Goal: Task Accomplishment & Management: Complete application form

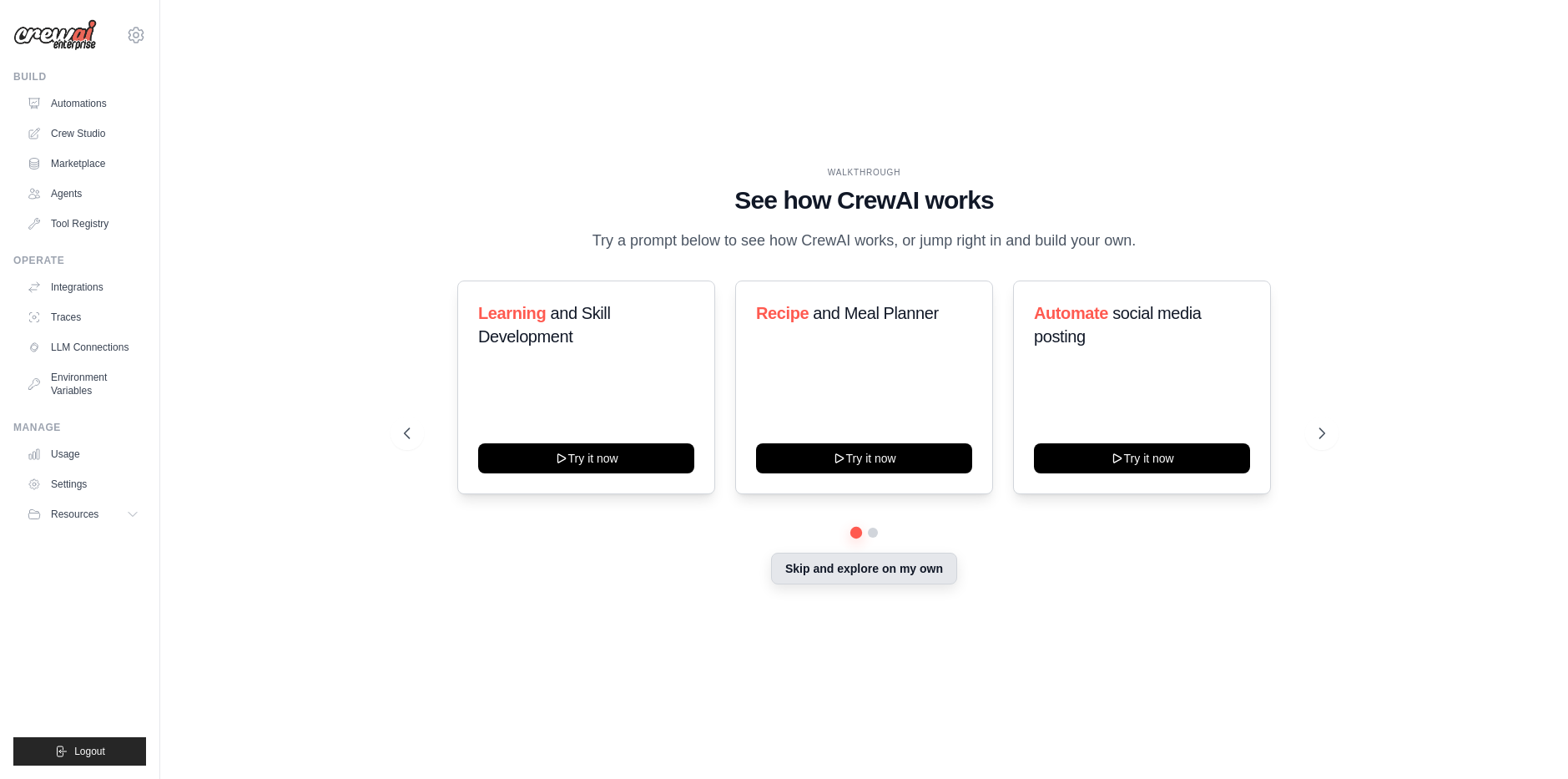
click at [844, 579] on button "Skip and explore on my own" at bounding box center [864, 568] width 187 height 32
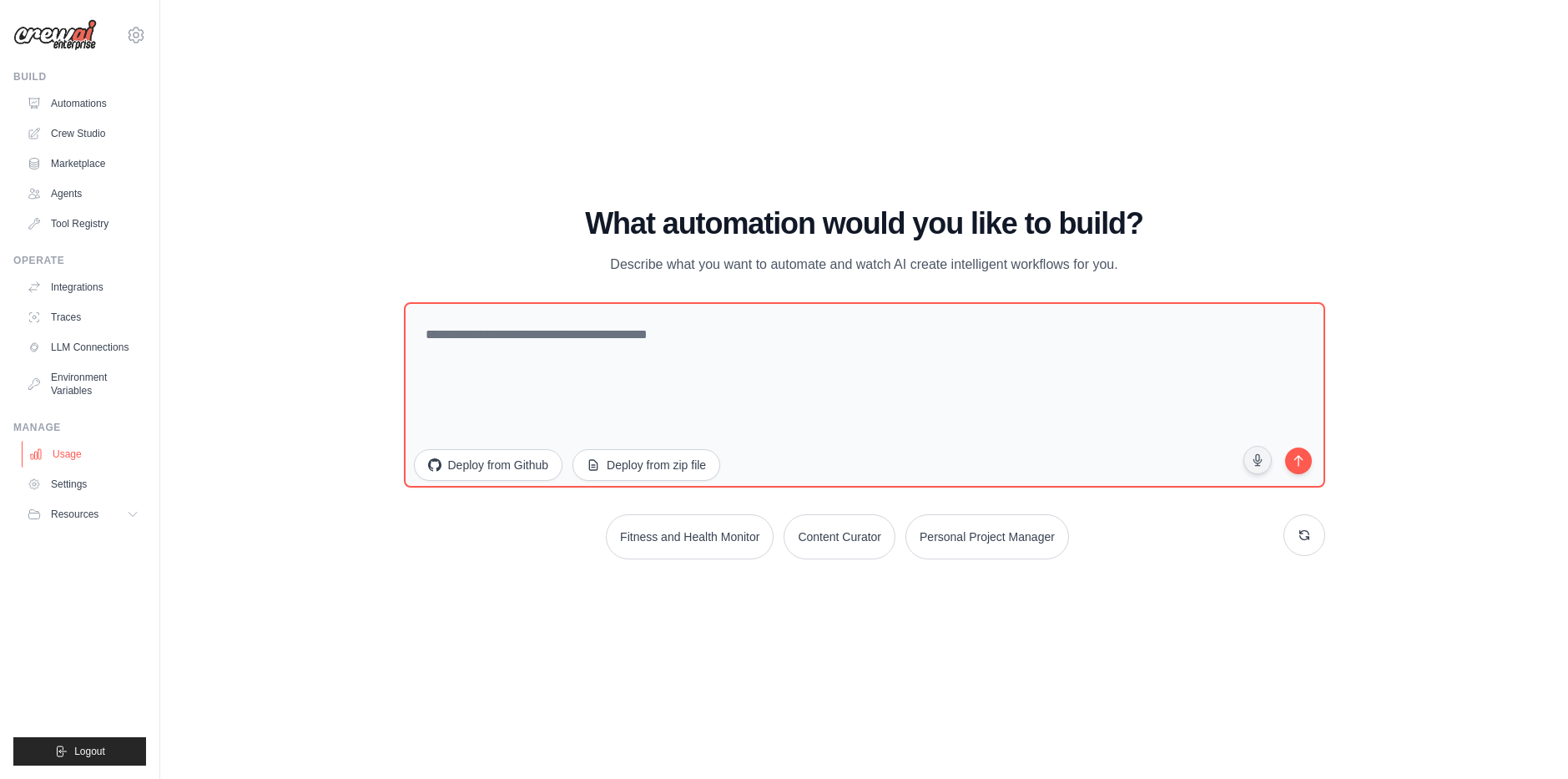
click at [71, 454] on link "Usage" at bounding box center [85, 454] width 126 height 27
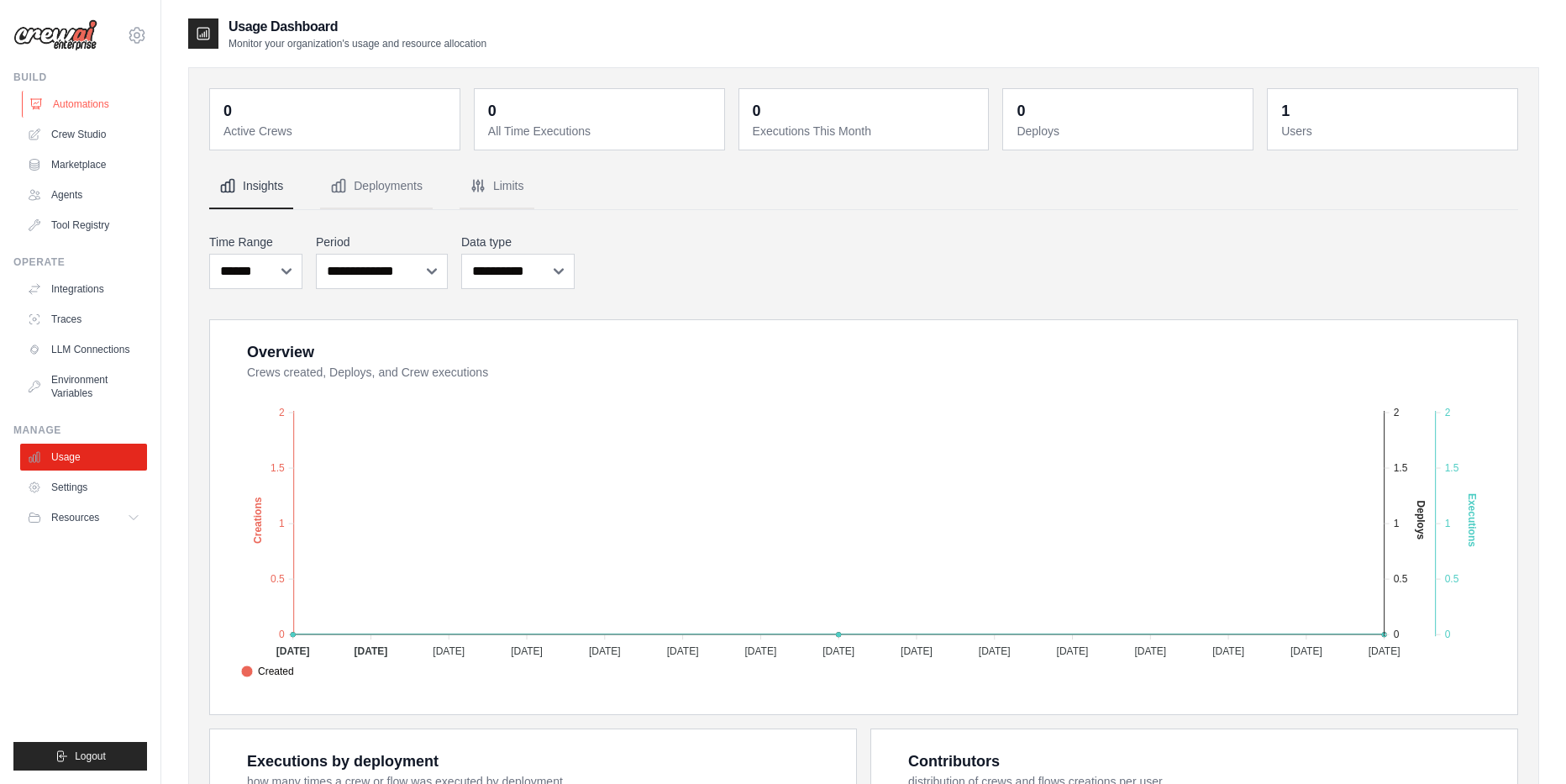
click at [108, 100] on link "Automations" at bounding box center [86, 104] width 127 height 27
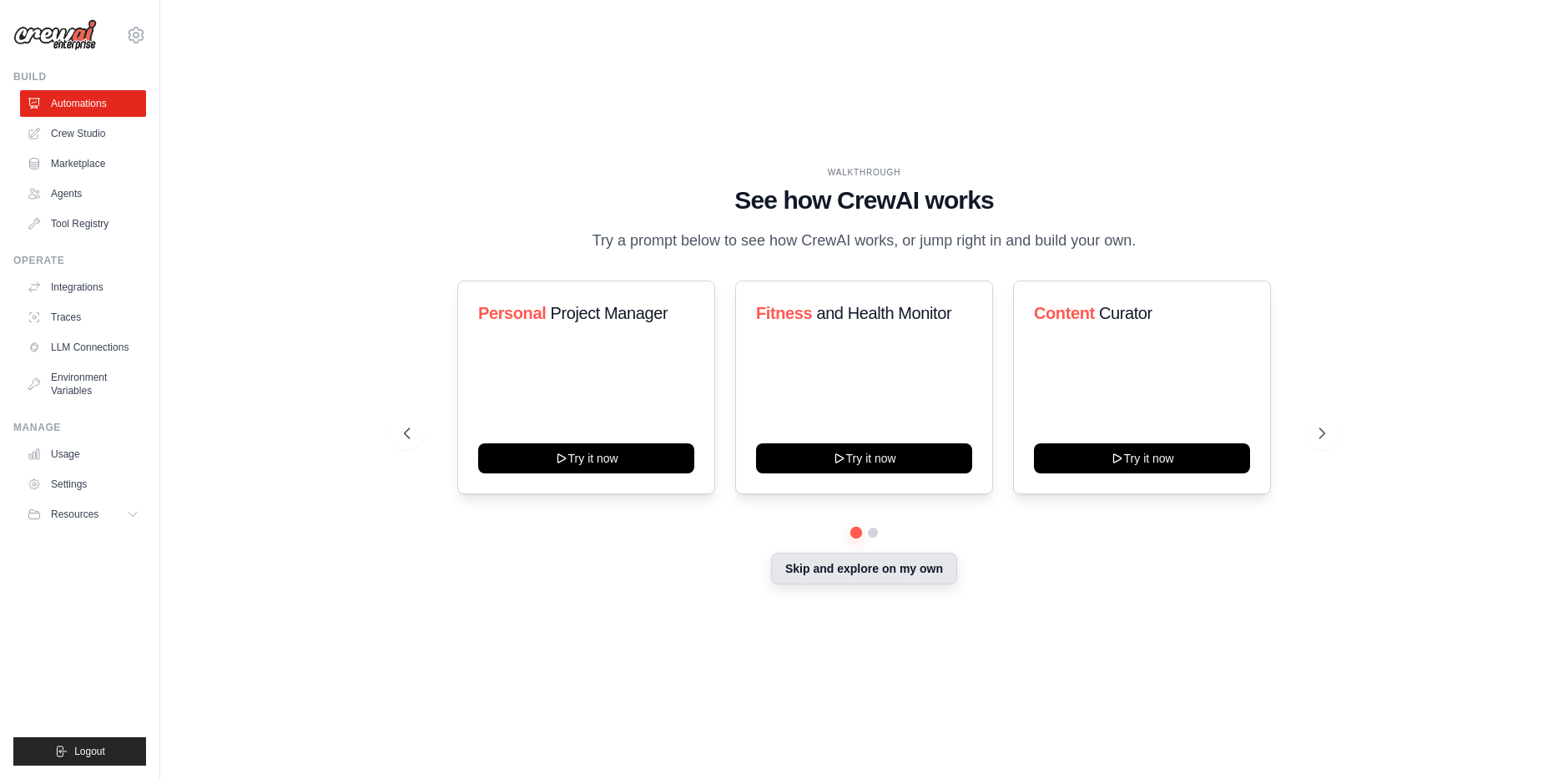
click at [879, 570] on button "Skip and explore on my own" at bounding box center [864, 568] width 187 height 32
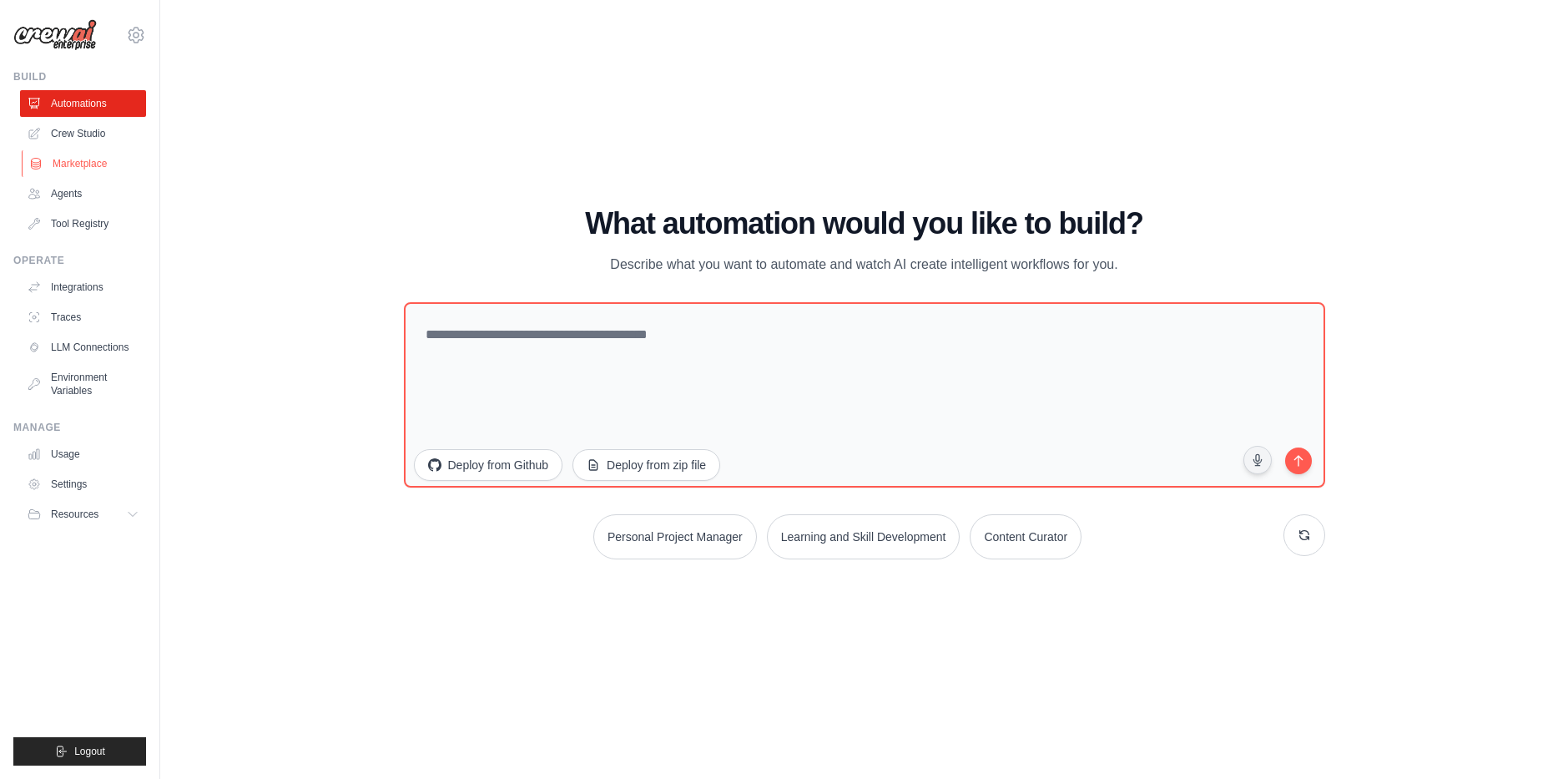
click at [106, 162] on link "Marketplace" at bounding box center [85, 163] width 126 height 27
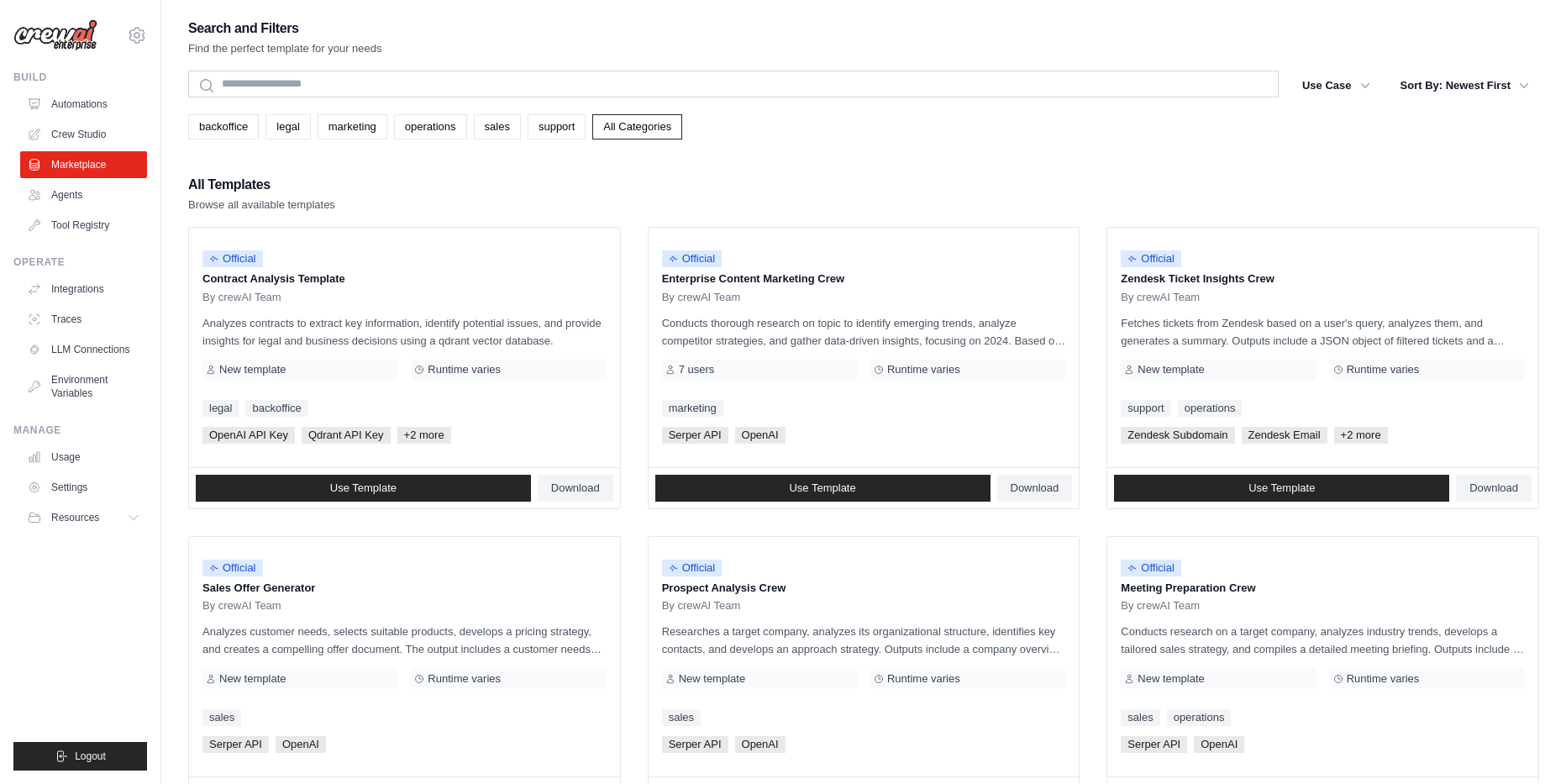
drag, startPoint x: 552, startPoint y: 248, endPoint x: 799, endPoint y: 158, distance: 262.9
click at [799, 158] on div "Search and Filters Find the perfect template for your needs Search Use Case bac…" at bounding box center [864, 767] width 1351 height 1503
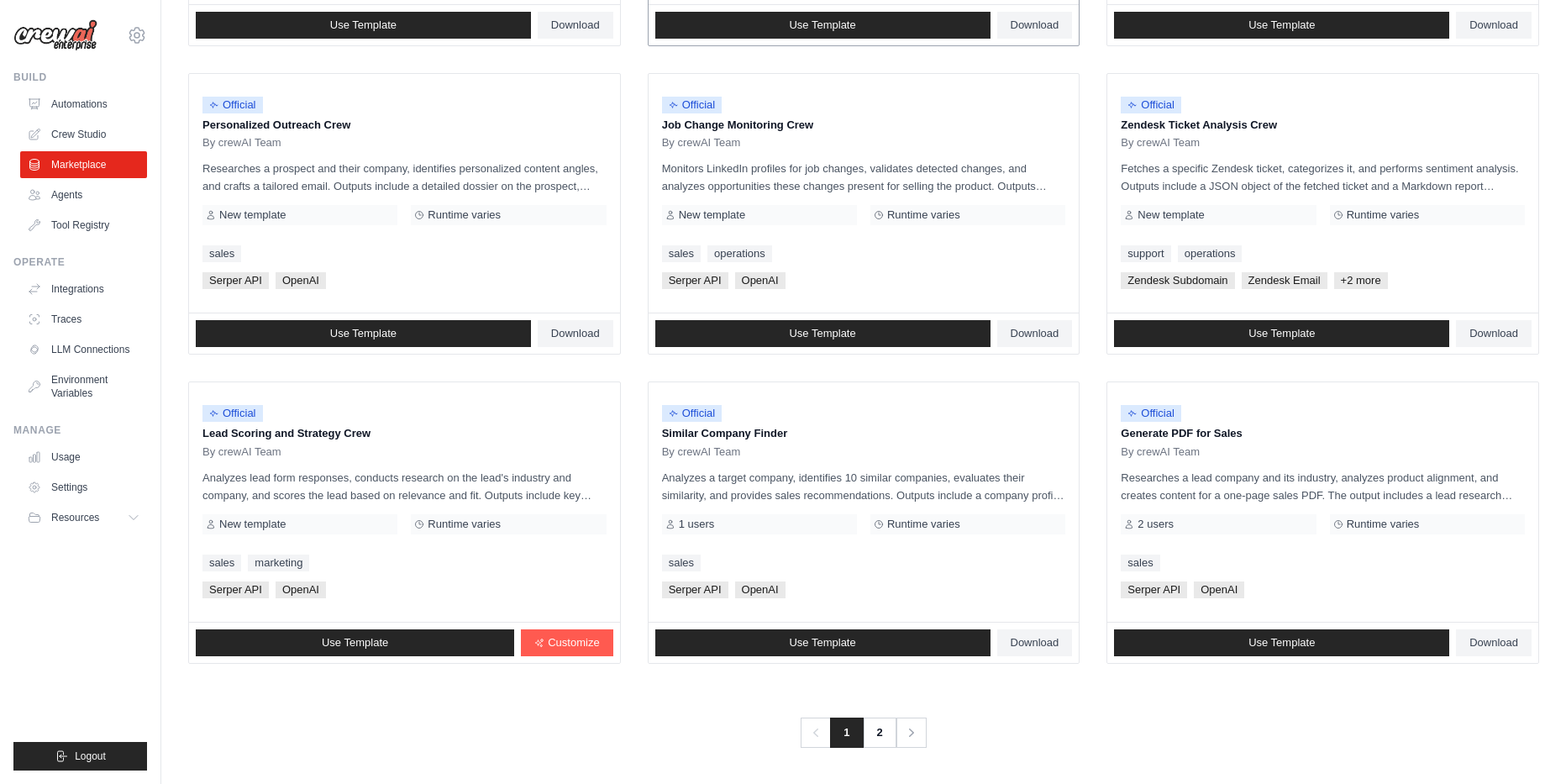
scroll to position [773, 0]
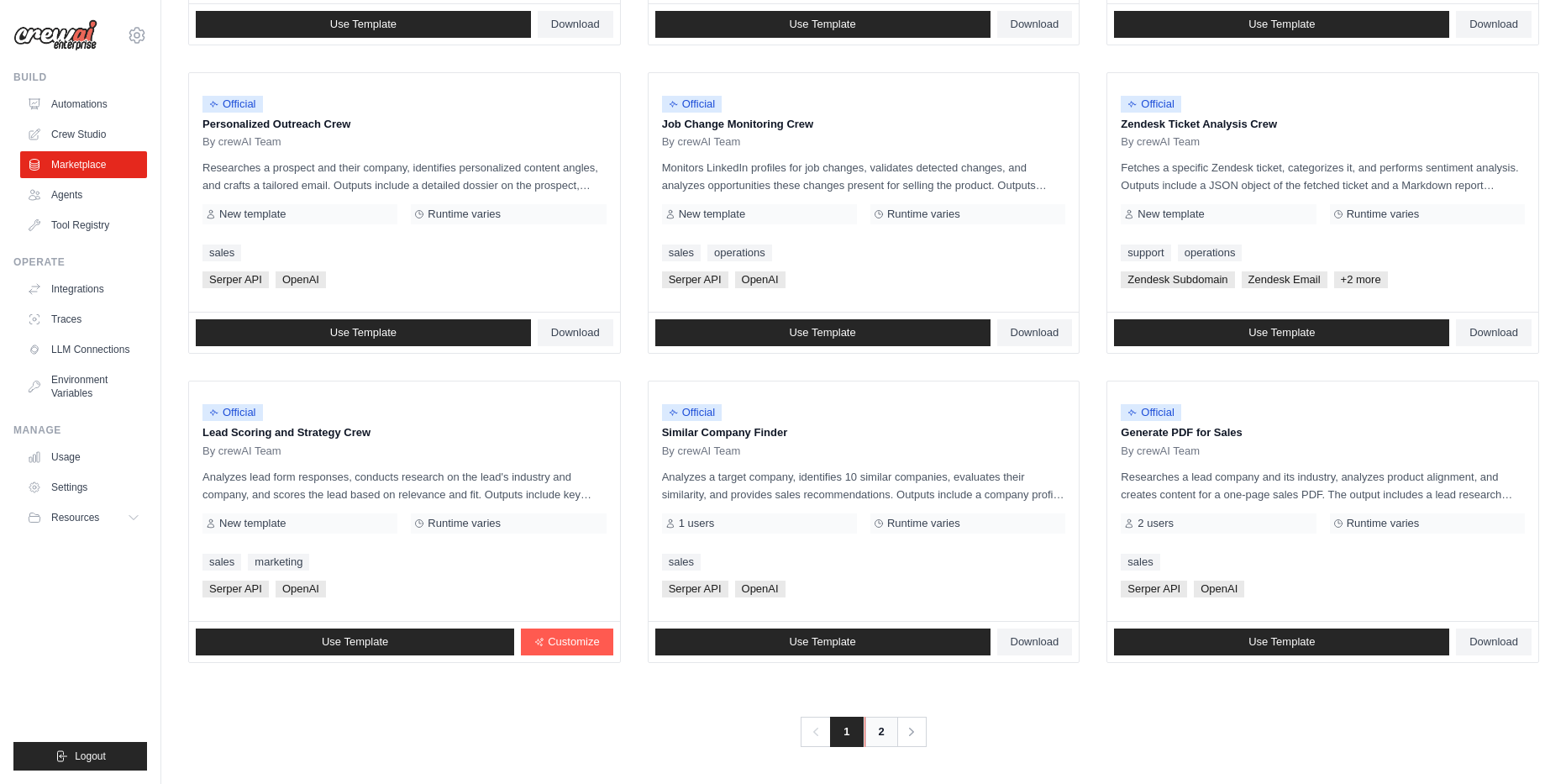
click at [882, 740] on link "2" at bounding box center [881, 732] width 34 height 30
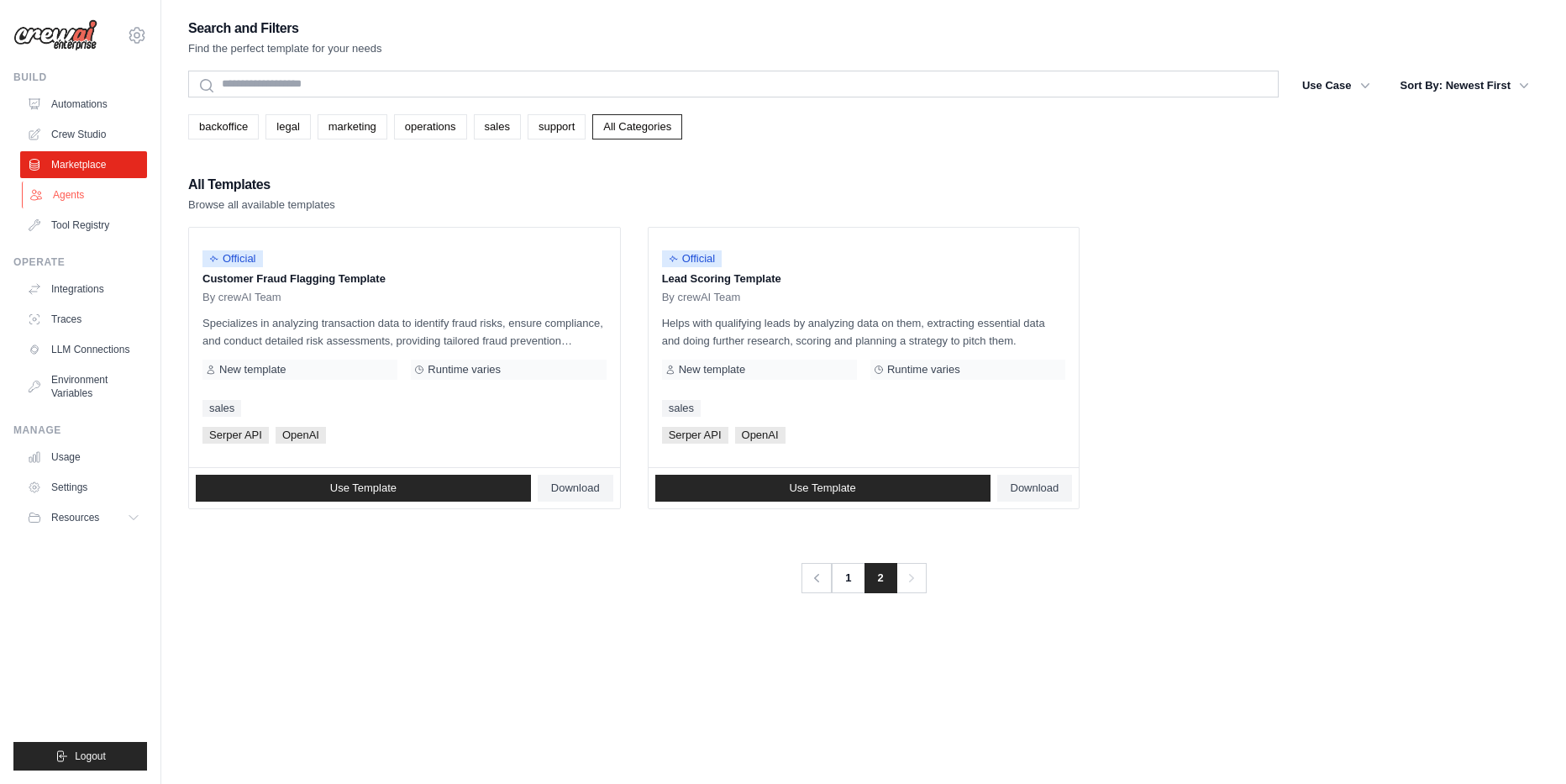
click at [81, 192] on link "Agents" at bounding box center [86, 194] width 127 height 27
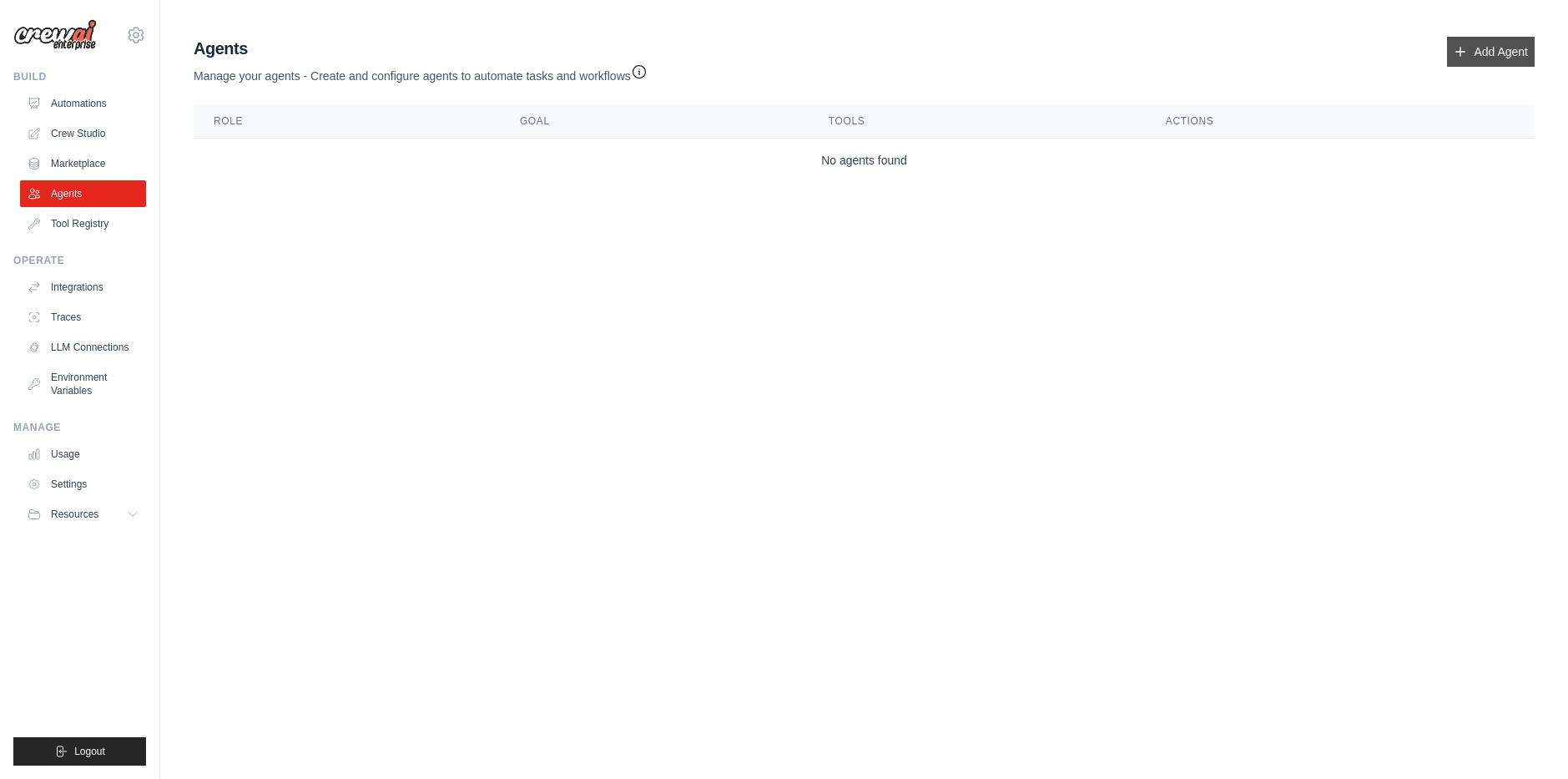
click at [1504, 53] on link "Add Agent" at bounding box center [1491, 51] width 88 height 30
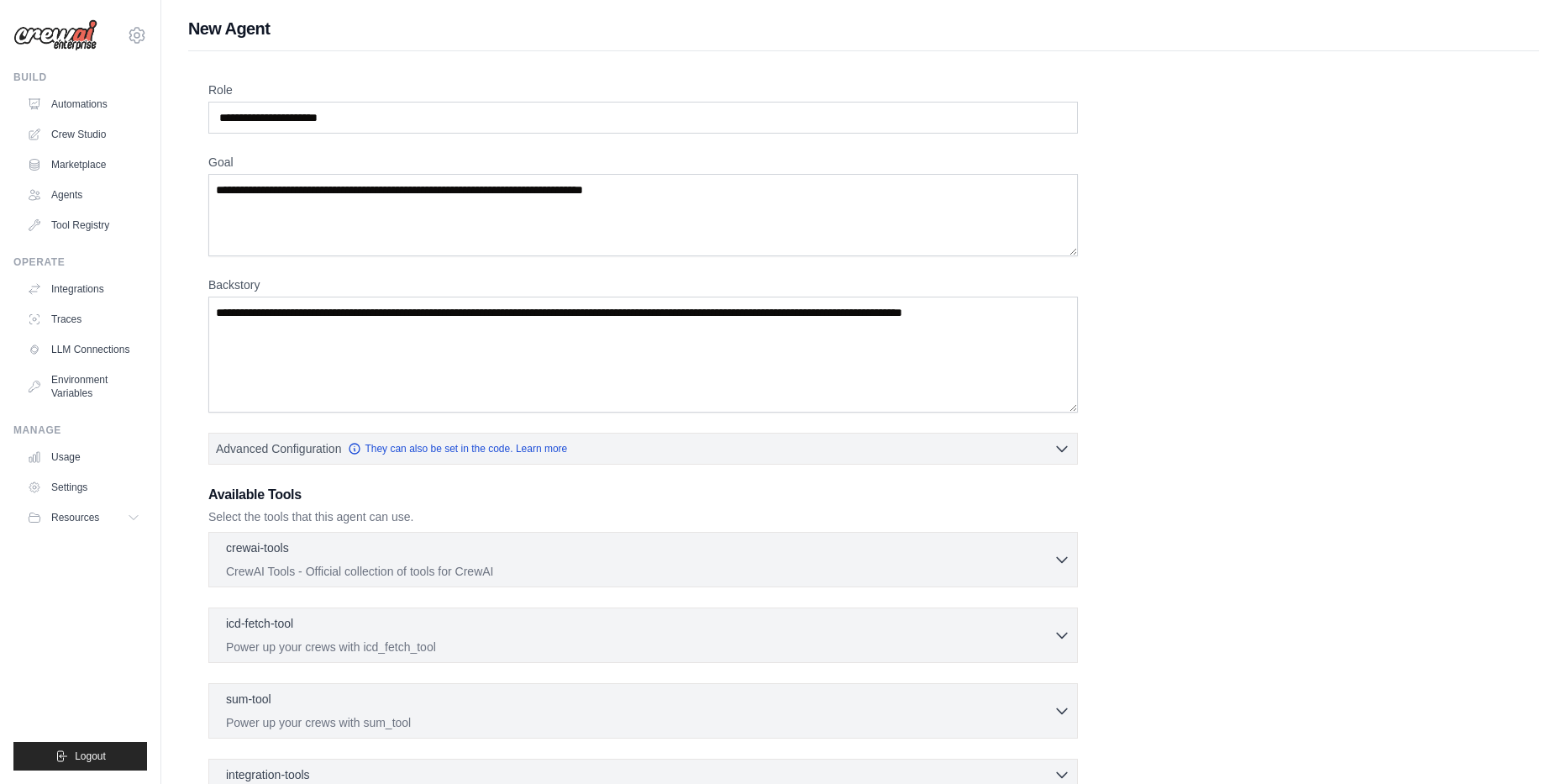
click at [236, 282] on label "Backstory" at bounding box center [643, 284] width 870 height 17
click at [236, 296] on textarea "Backstory" at bounding box center [643, 354] width 870 height 116
click at [235, 282] on label "Backstory" at bounding box center [643, 284] width 870 height 17
click at [235, 296] on textarea "Backstory" at bounding box center [643, 354] width 870 height 116
click at [235, 282] on label "Backstory" at bounding box center [643, 284] width 870 height 17
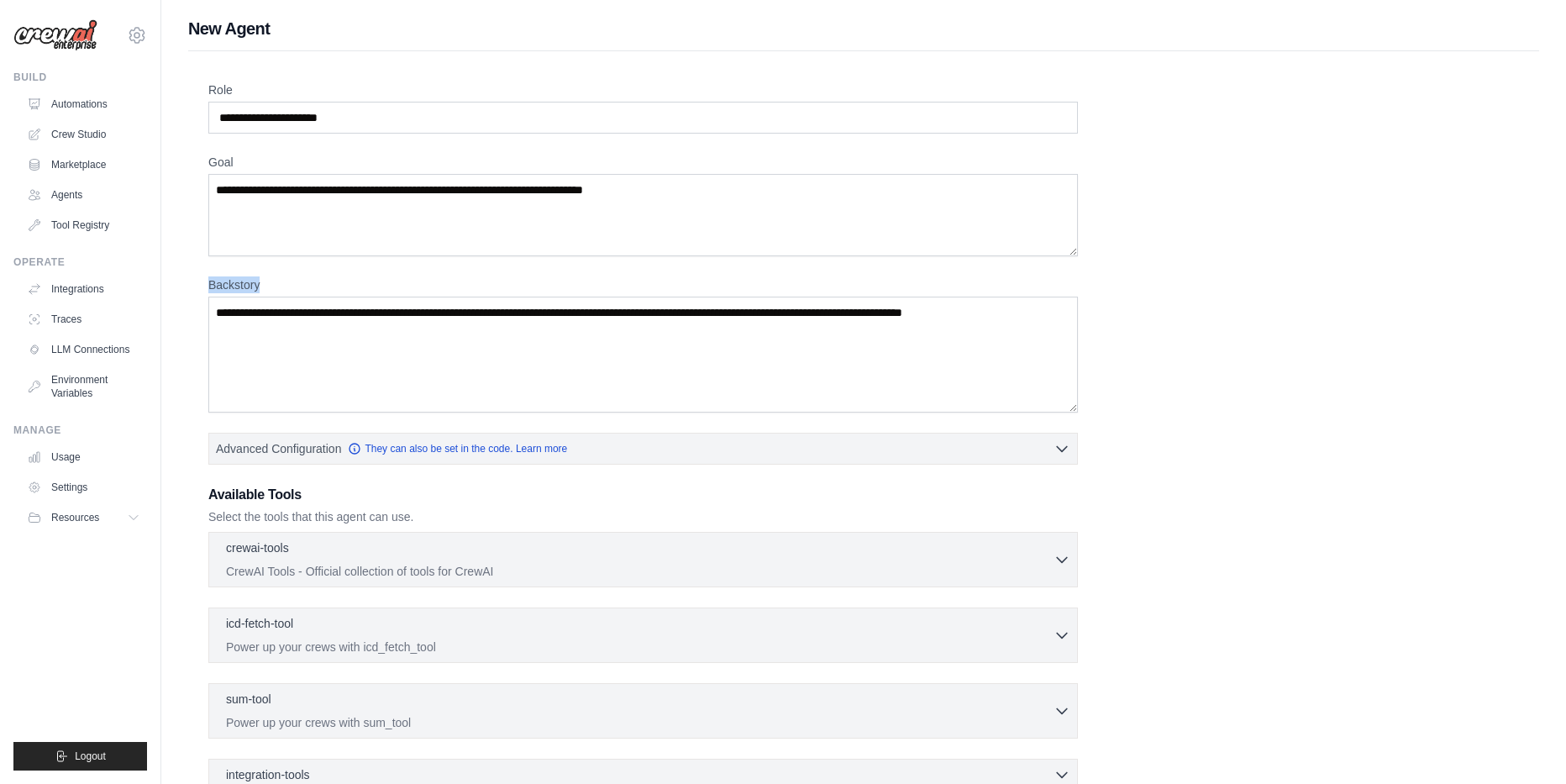
click at [235, 296] on textarea "Backstory" at bounding box center [643, 354] width 870 height 116
click at [226, 92] on label "Role" at bounding box center [643, 90] width 870 height 17
click at [226, 101] on input "Role" at bounding box center [643, 117] width 870 height 32
click at [226, 92] on label "Role" at bounding box center [643, 90] width 870 height 17
click at [226, 101] on input "Role" at bounding box center [643, 117] width 870 height 32
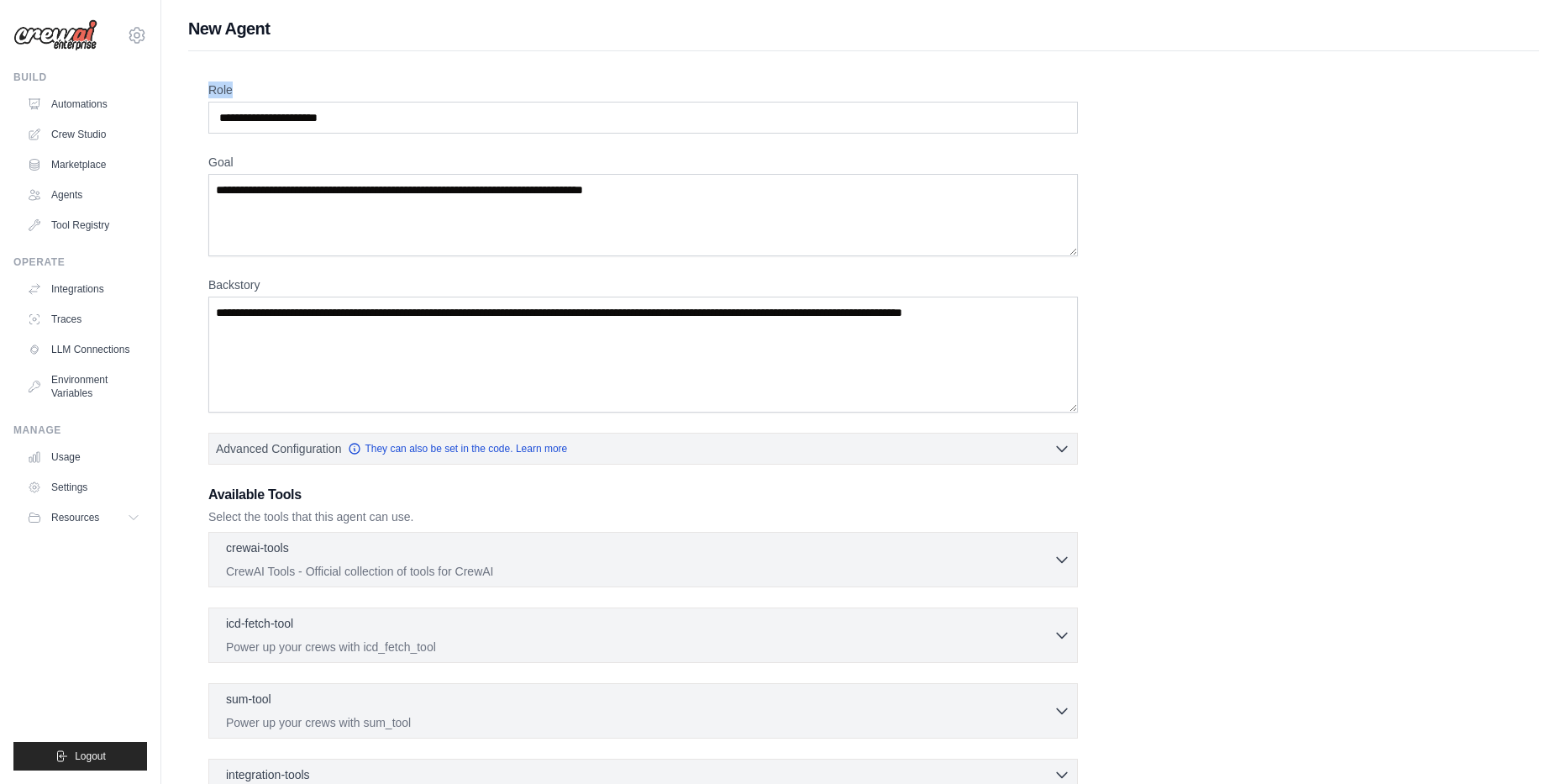
click at [226, 92] on label "Role" at bounding box center [643, 90] width 870 height 17
click at [226, 101] on input "Role" at bounding box center [643, 117] width 870 height 32
click at [808, 452] on button "Advanced Configuration They can also be set in the code. Learn more" at bounding box center [643, 447] width 868 height 30
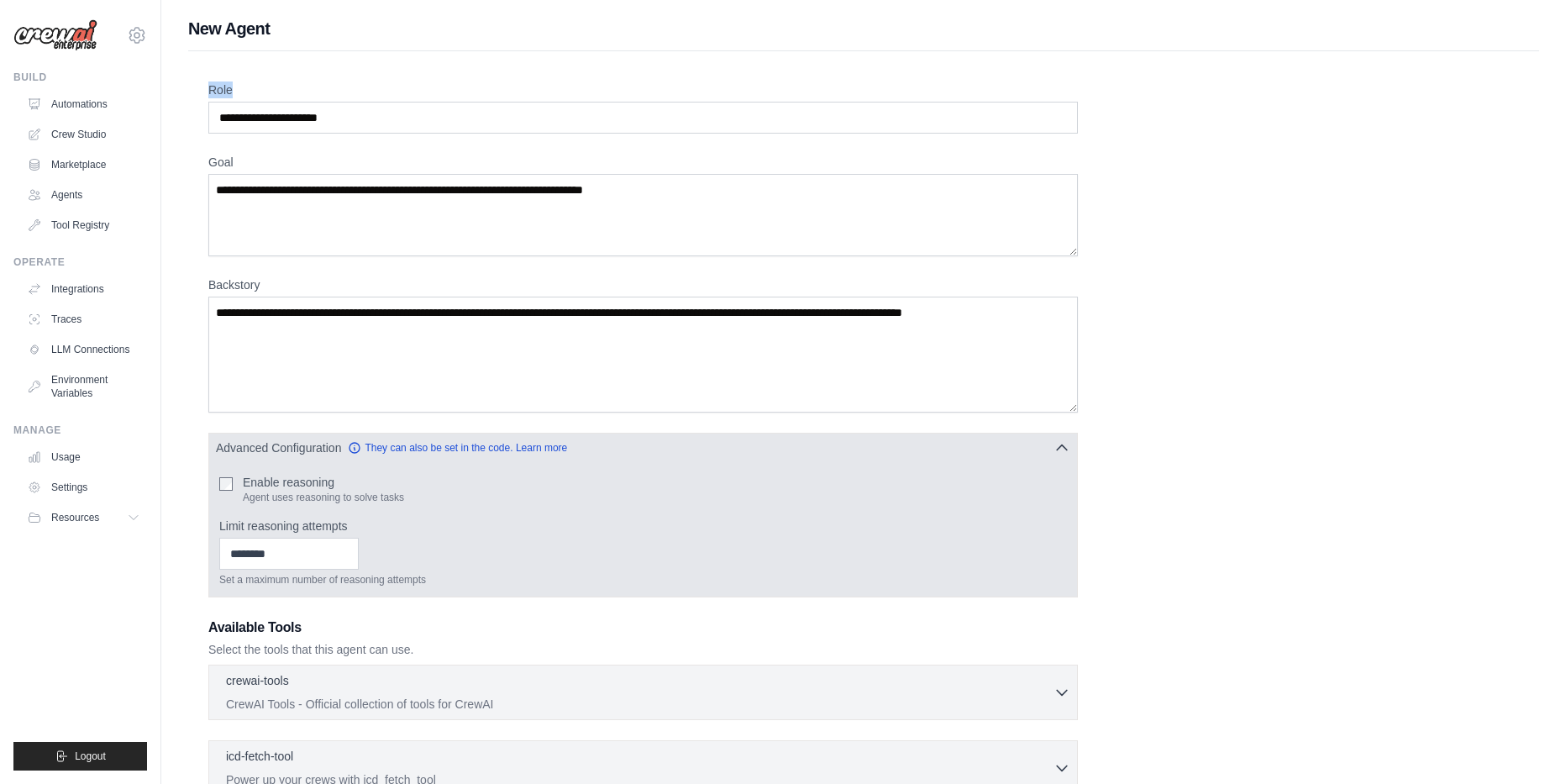
click at [808, 452] on button "Advanced Configuration They can also be set in the code. Learn more" at bounding box center [643, 447] width 868 height 30
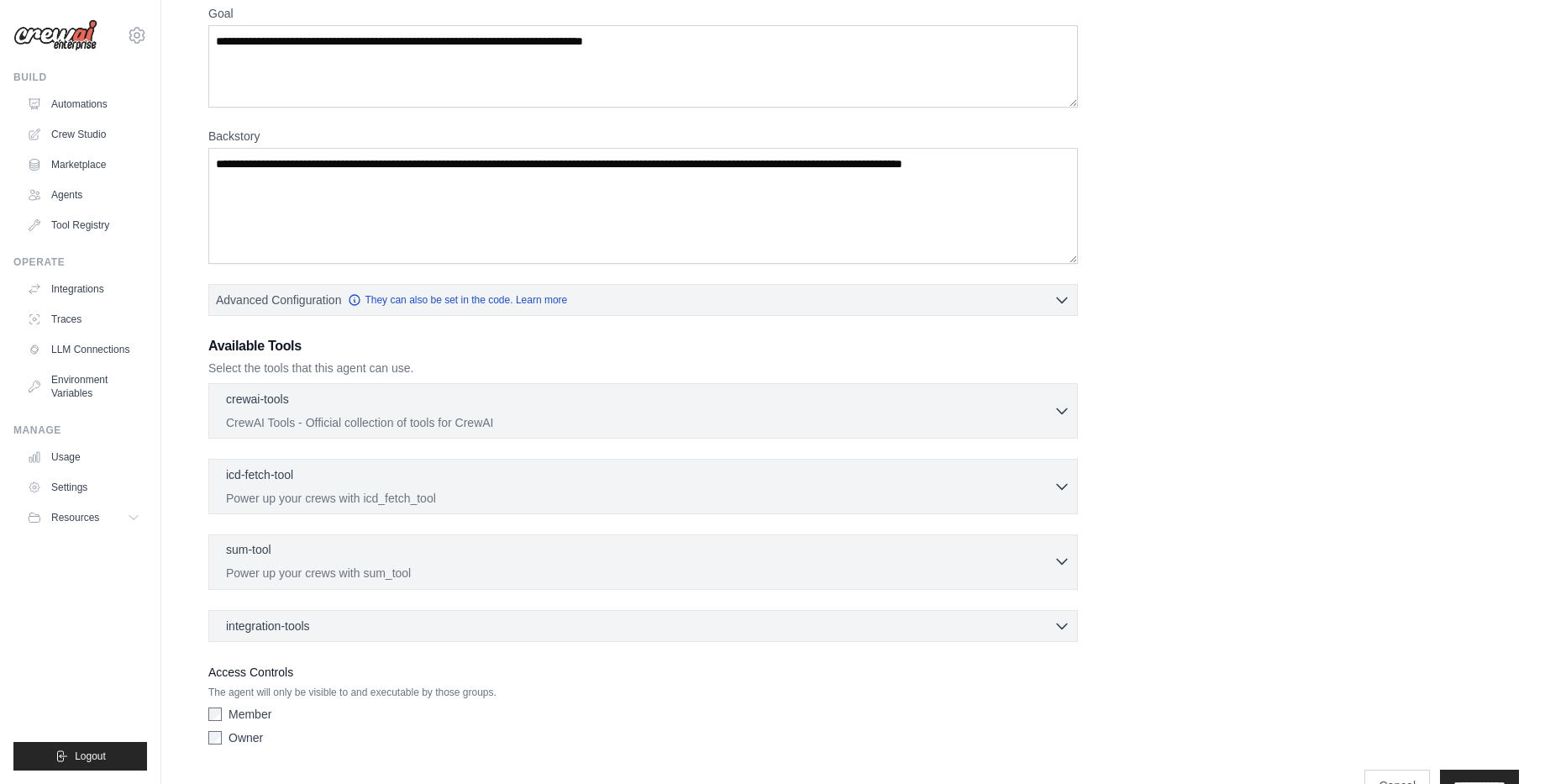
scroll to position [193, 0]
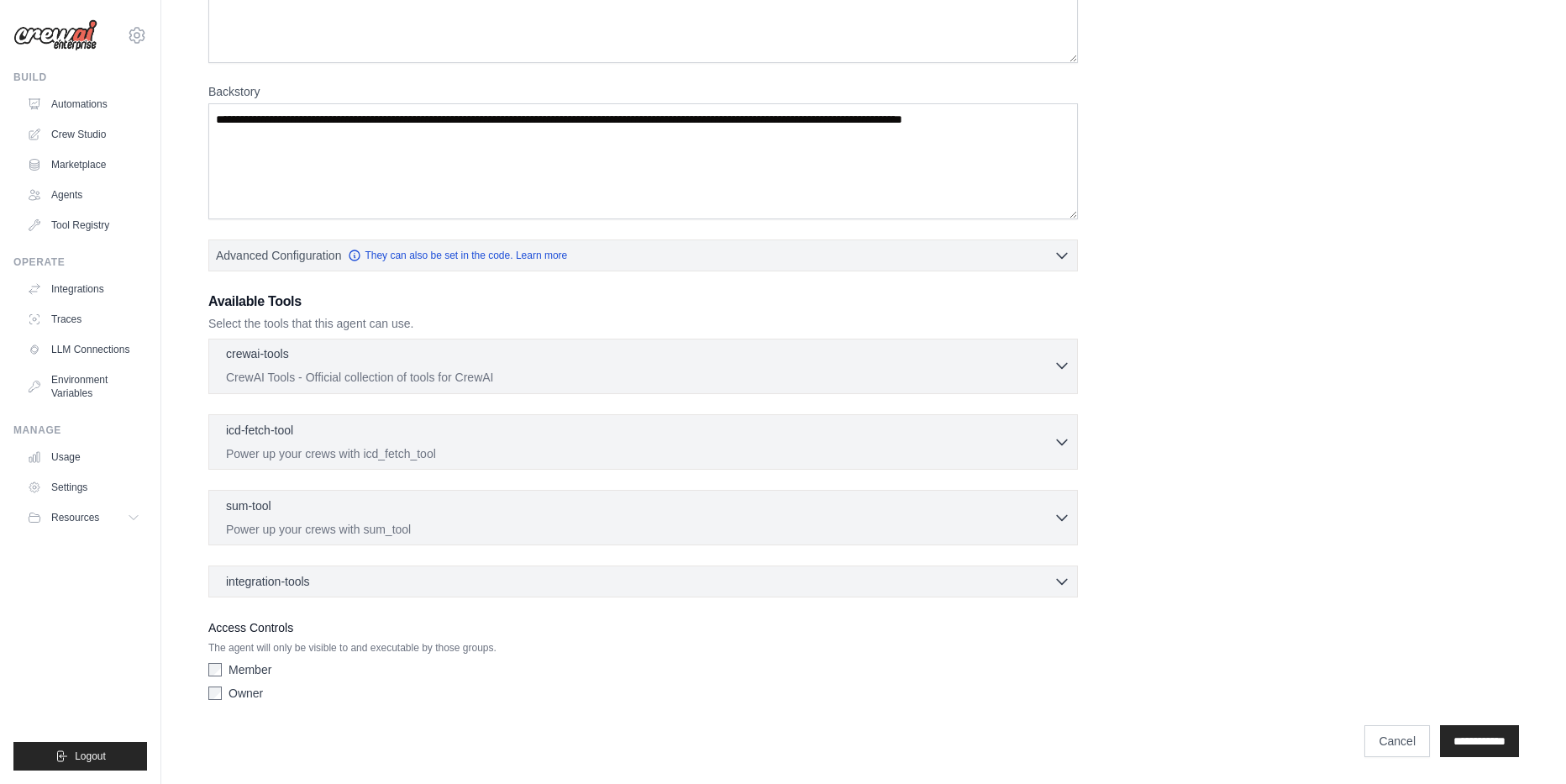
click at [1056, 362] on icon "button" at bounding box center [1062, 365] width 17 height 17
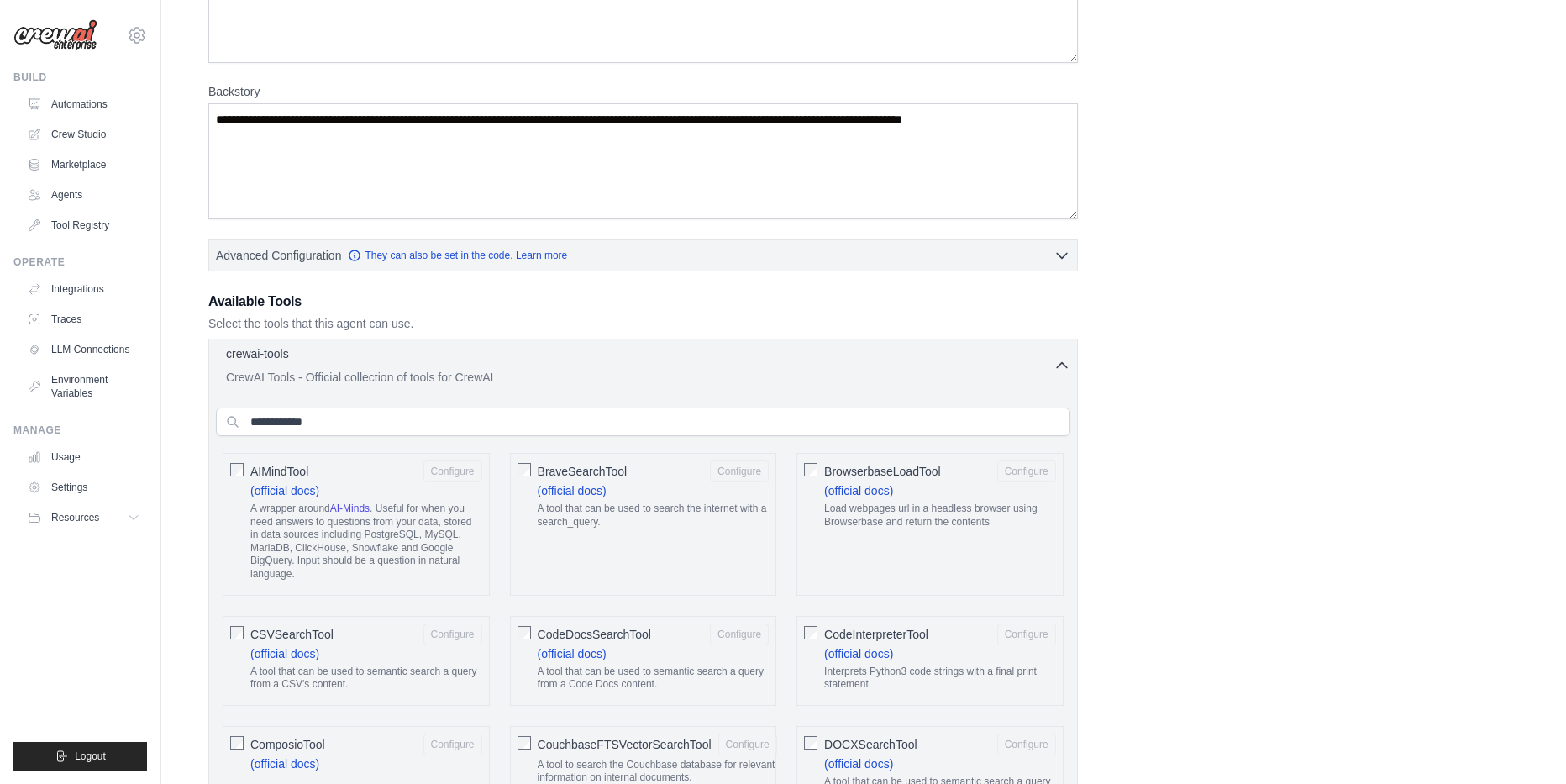
click at [991, 378] on p "CrewAI Tools - Official collection of tools for CrewAI" at bounding box center [640, 377] width 828 height 17
